Goal: Book appointment/travel/reservation

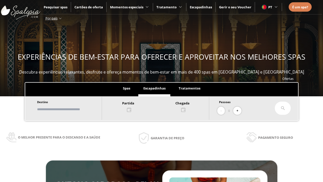
click at [71, 109] on input "text" at bounding box center [67, 109] width 63 height 9
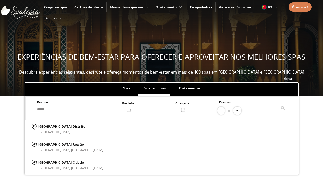
type input "******"
click at [51, 162] on p "[GEOGRAPHIC_DATA], Cidade" at bounding box center [70, 162] width 65 height 6
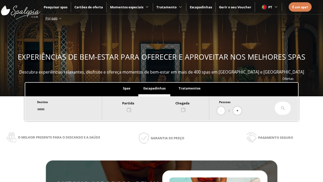
click at [161, 106] on div at bounding box center [155, 106] width 107 height 12
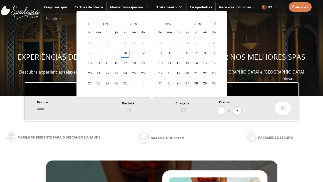
click at [147, 53] on div "12" at bounding box center [142, 53] width 9 height 9
click at [94, 63] on div "13" at bounding box center [89, 63] width 9 height 9
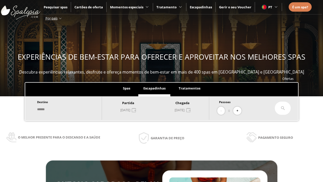
click at [239, 111] on button "+" at bounding box center [237, 111] width 8 height 8
click at [283, 108] on icon at bounding box center [283, 108] width 4 height 4
